Goal: Task Accomplishment & Management: Use online tool/utility

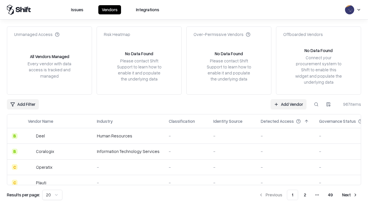
click at [289, 104] on link "Add Vendor" at bounding box center [289, 104] width 36 height 10
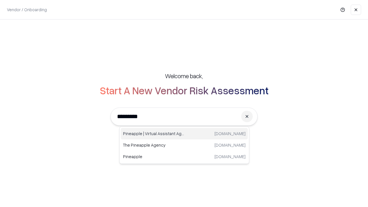
click at [184, 134] on div "Pineapple | Virtual Assistant Agency [DOMAIN_NAME]" at bounding box center [184, 134] width 127 height 12
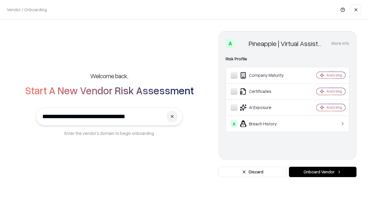
type input "**********"
click at [323, 172] on button "Onboard Vendor" at bounding box center [323, 172] width 68 height 10
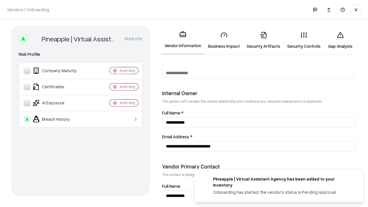
scroll to position [298, 0]
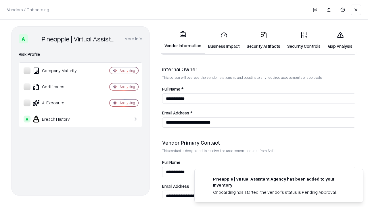
click at [224, 40] on link "Business Impact" at bounding box center [224, 40] width 39 height 27
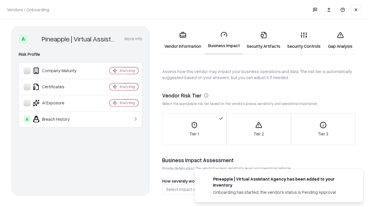
click at [340, 40] on link "Gap Analysis" at bounding box center [340, 40] width 33 height 27
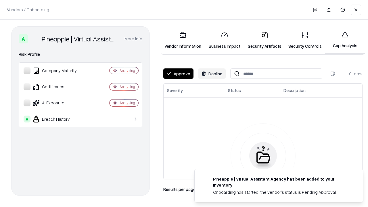
click at [178, 74] on button "Approve" at bounding box center [178, 73] width 30 height 10
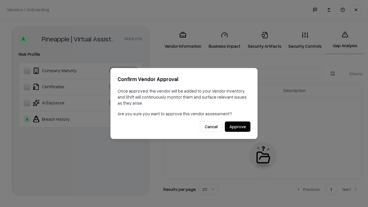
click at [238, 127] on button "Approve" at bounding box center [238, 127] width 26 height 10
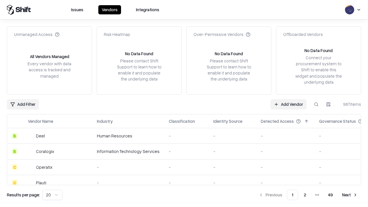
type input "**********"
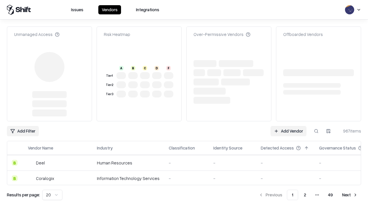
click at [289, 126] on link "Add Vendor" at bounding box center [289, 131] width 36 height 10
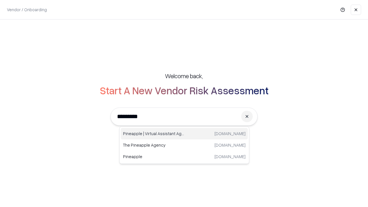
click at [184, 134] on div "Pineapple | Virtual Assistant Agency [DOMAIN_NAME]" at bounding box center [184, 134] width 127 height 12
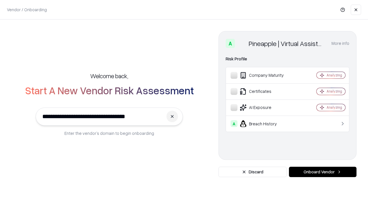
type input "**********"
click at [323, 172] on button "Onboard Vendor" at bounding box center [323, 172] width 68 height 10
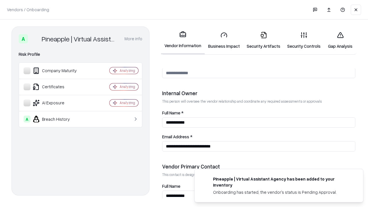
scroll to position [298, 0]
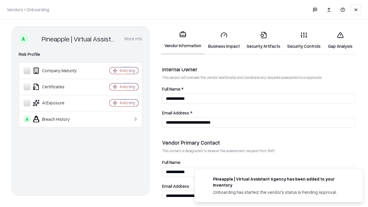
click at [340, 40] on link "Gap Analysis" at bounding box center [340, 40] width 33 height 27
